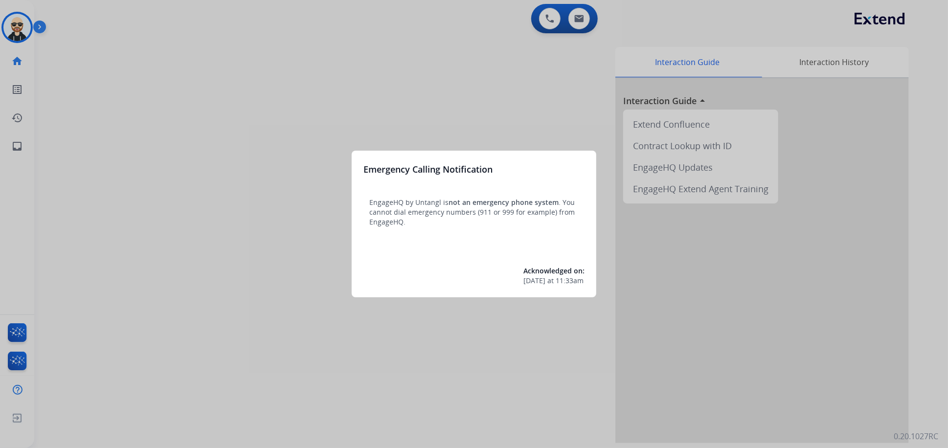
click at [271, 316] on div at bounding box center [474, 224] width 948 height 448
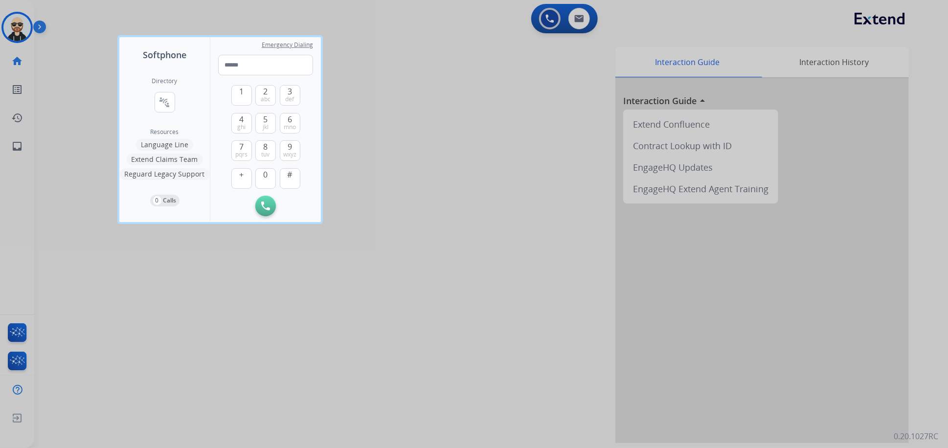
click at [260, 318] on div at bounding box center [474, 224] width 948 height 448
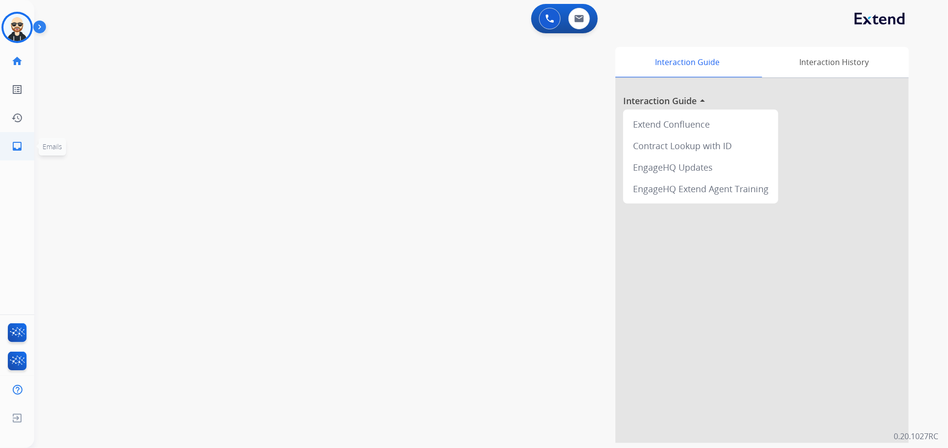
click at [18, 148] on mat-icon "inbox" at bounding box center [17, 146] width 12 height 12
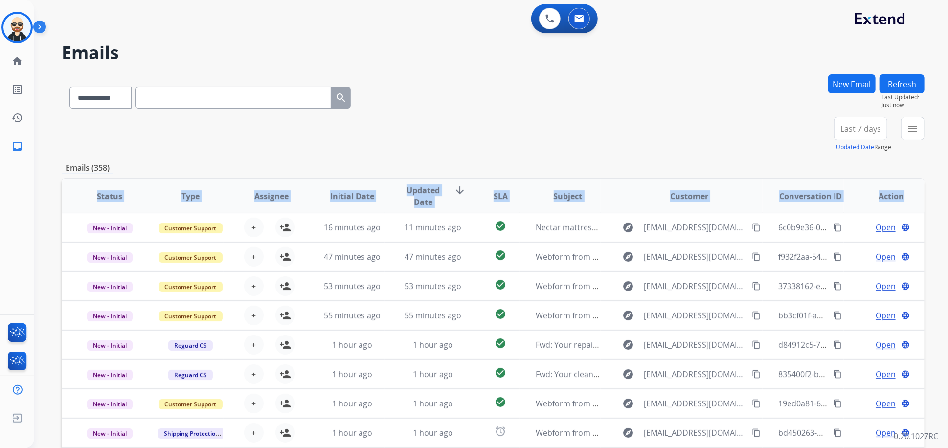
drag, startPoint x: 96, startPoint y: 195, endPoint x: 902, endPoint y: 197, distance: 806.5
click at [902, 197] on tr "Status Type Assignee Initial Date Updated Date arrow_downward SLA Subject Custo…" at bounding box center [493, 196] width 863 height 34
copy tr "Status Type Assignee Initial Date Updated Date arrow_downward SLA Subject Custo…"
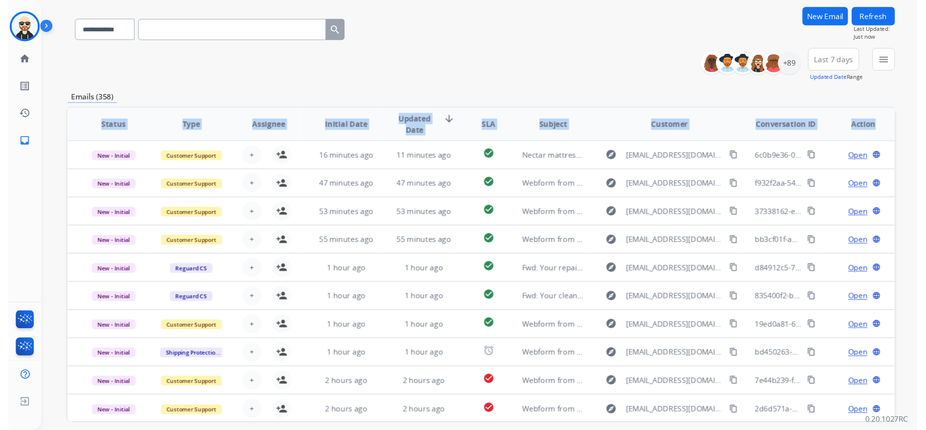
scroll to position [67, 0]
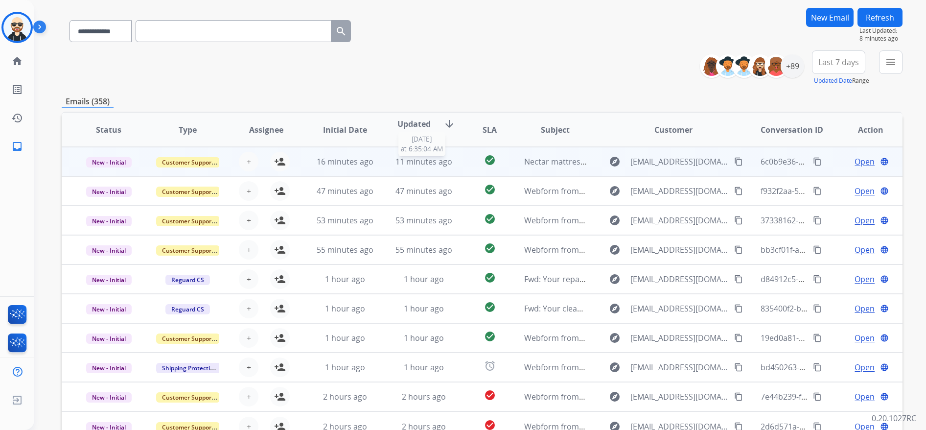
click at [396, 160] on span "11 minutes ago" at bounding box center [423, 161] width 57 height 11
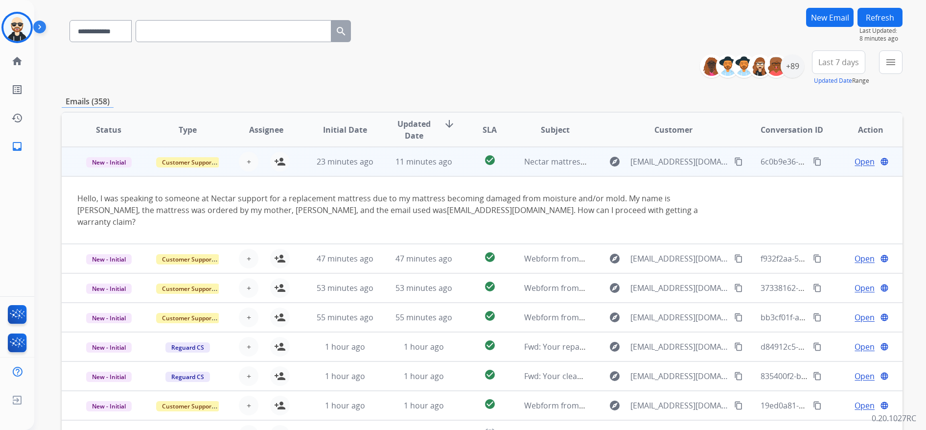
click at [854, 160] on span "Open" at bounding box center [864, 162] width 20 height 12
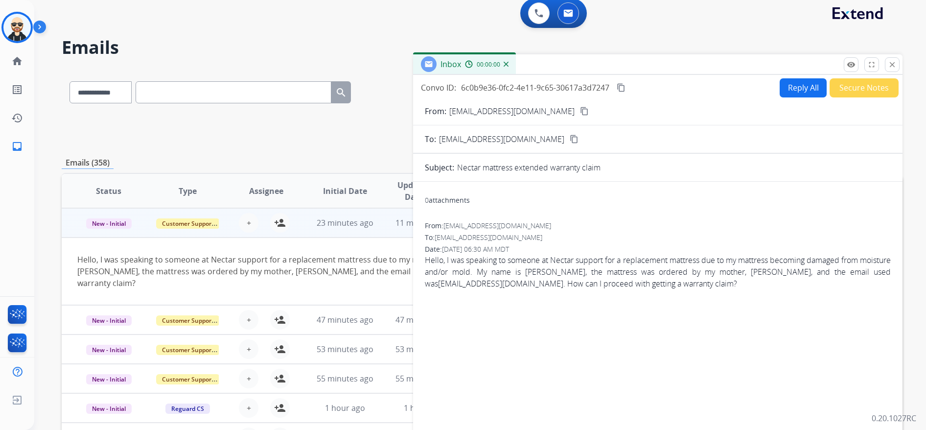
scroll to position [0, 0]
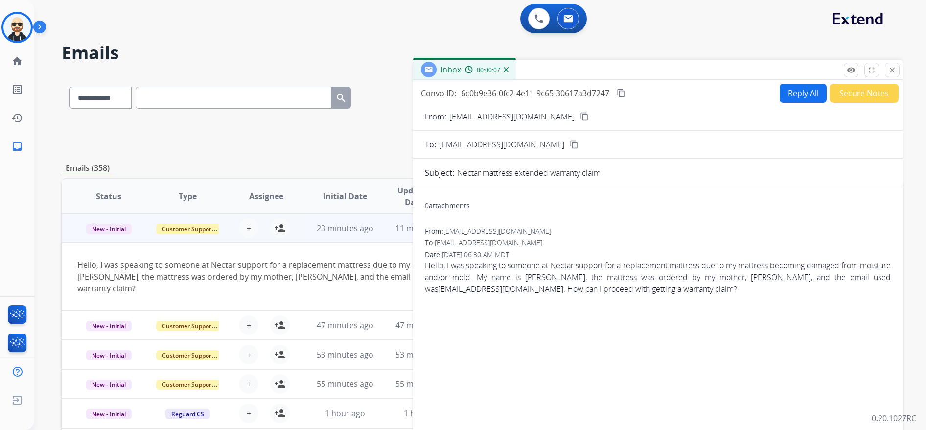
click at [677, 31] on div "0 Voice Interactions 0 Email Interactions" at bounding box center [474, 19] width 856 height 31
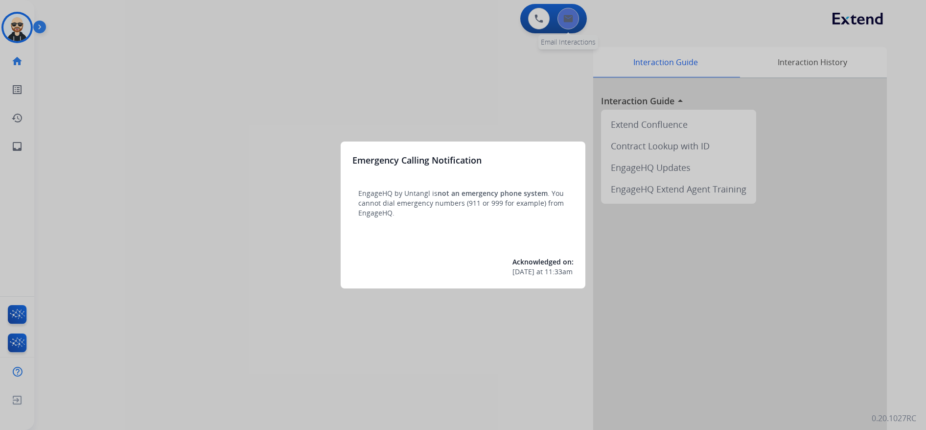
click at [562, 23] on div at bounding box center [463, 215] width 926 height 430
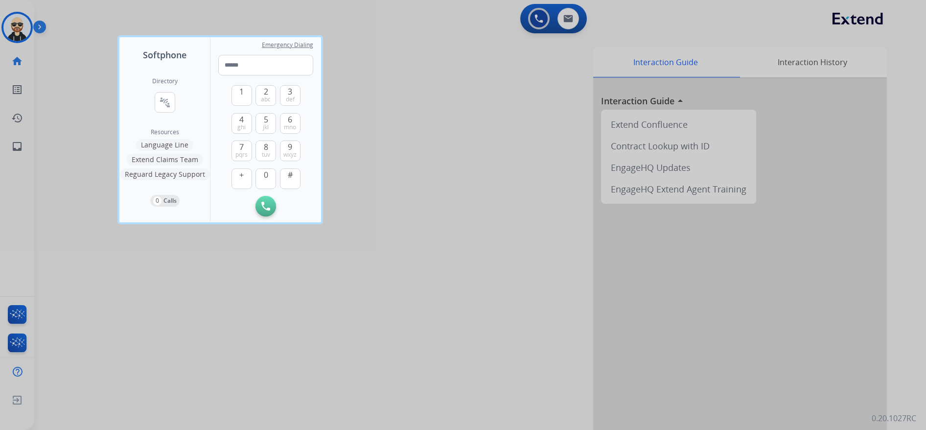
click at [470, 123] on div at bounding box center [463, 215] width 926 height 430
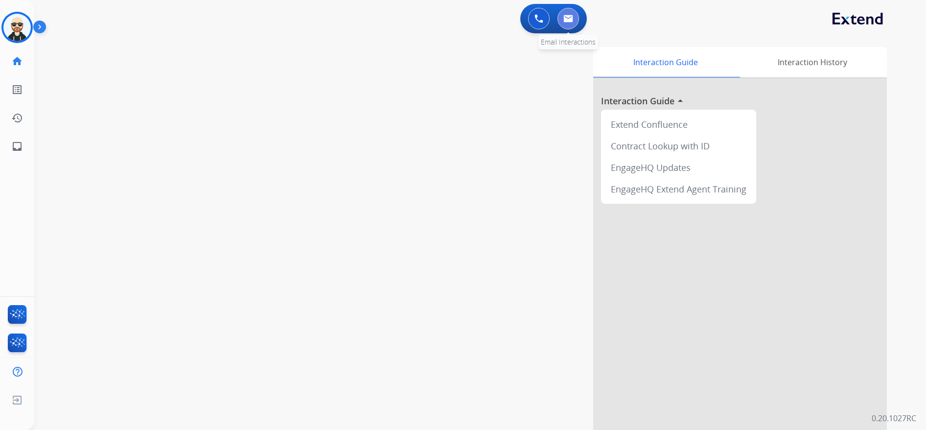
click at [567, 22] on img at bounding box center [568, 19] width 10 height 8
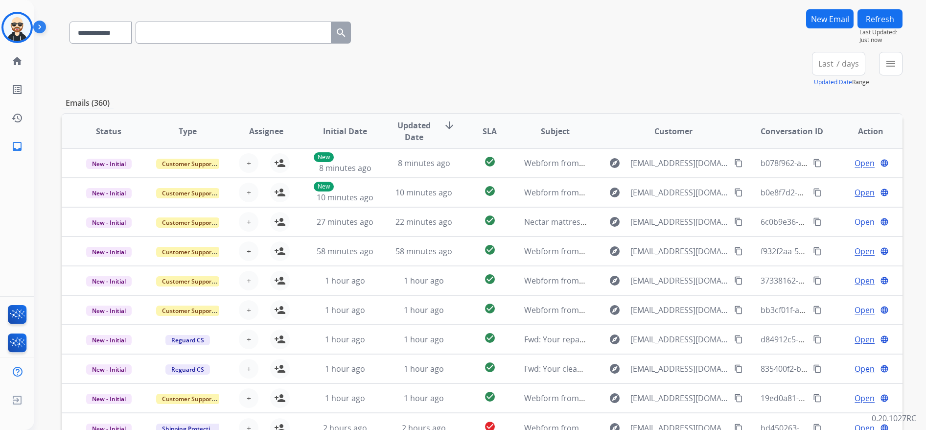
scroll to position [0, 0]
